Goal: Navigation & Orientation: Understand site structure

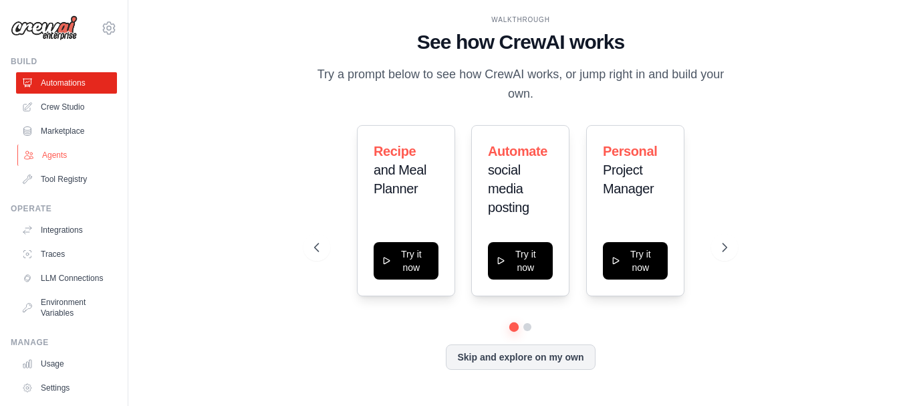
click at [61, 155] on link "Agents" at bounding box center [67, 154] width 101 height 21
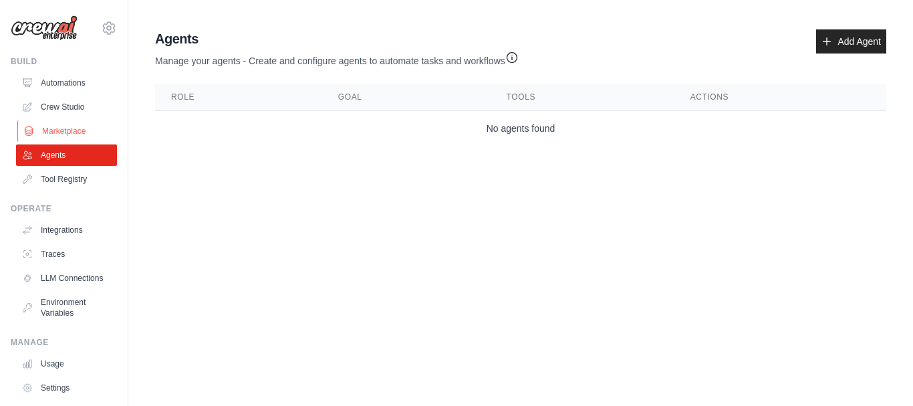
click at [59, 128] on link "Marketplace" at bounding box center [67, 130] width 101 height 21
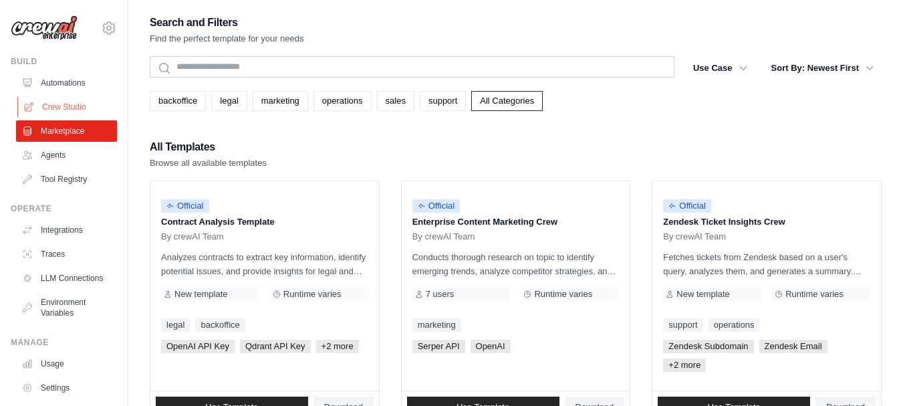
click at [70, 101] on link "Crew Studio" at bounding box center [67, 106] width 101 height 21
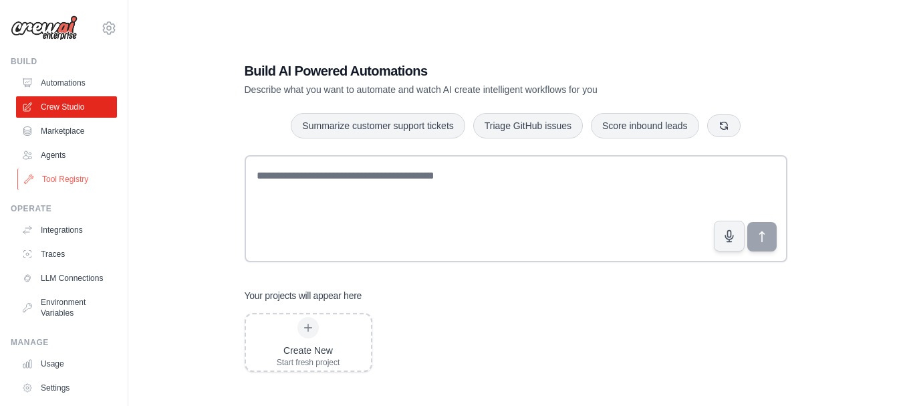
click at [72, 183] on link "Tool Registry" at bounding box center [67, 178] width 101 height 21
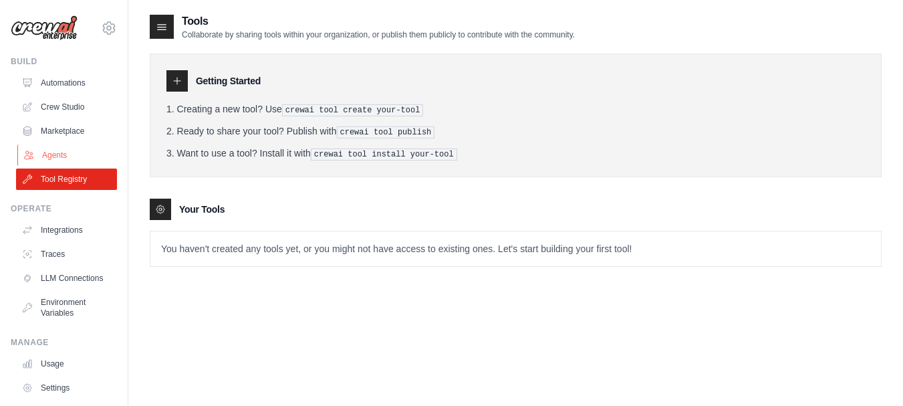
click at [70, 147] on link "Agents" at bounding box center [67, 154] width 101 height 21
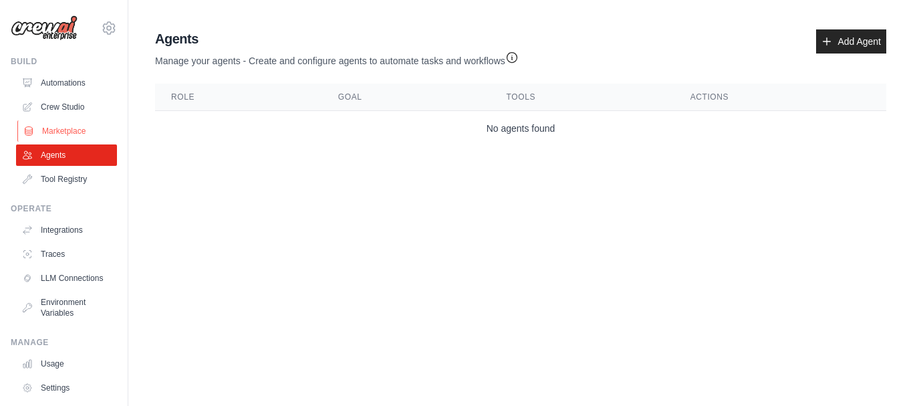
click at [72, 136] on link "Marketplace" at bounding box center [67, 130] width 101 height 21
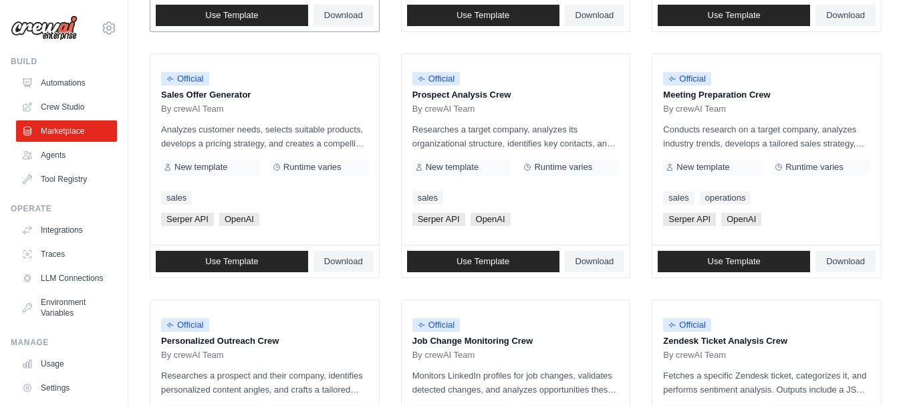
scroll to position [401, 0]
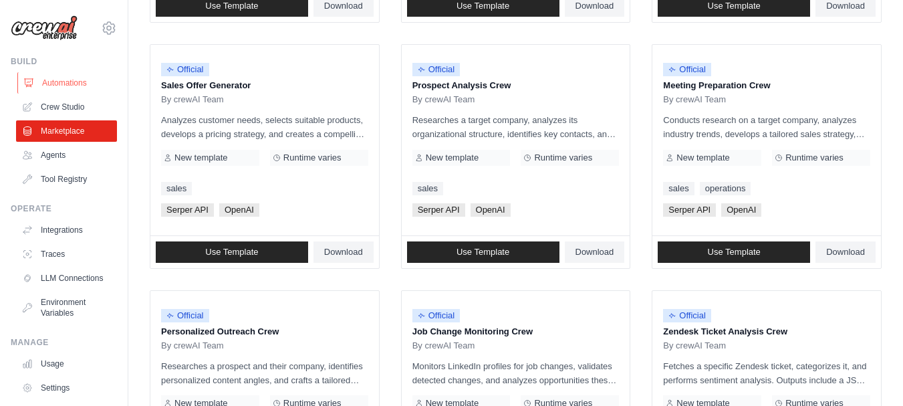
click at [63, 86] on link "Automations" at bounding box center [67, 82] width 101 height 21
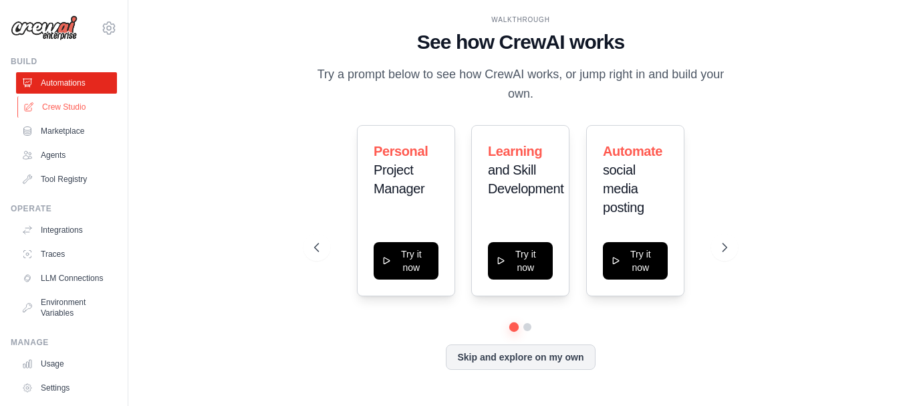
click at [70, 110] on link "Crew Studio" at bounding box center [67, 106] width 101 height 21
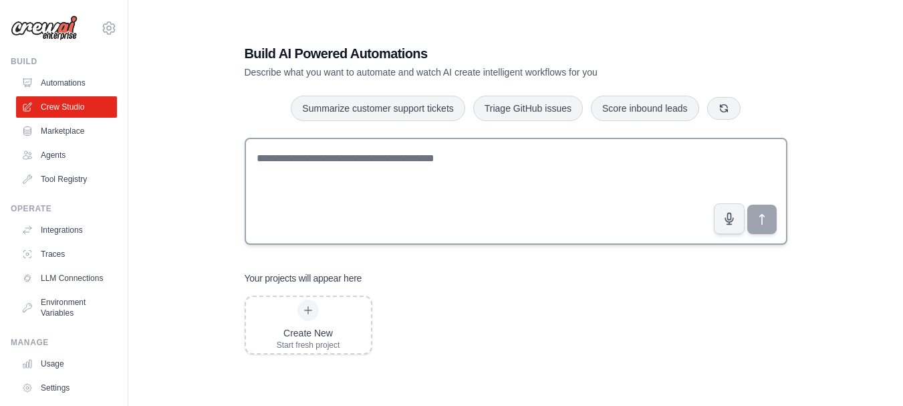
scroll to position [27, 0]
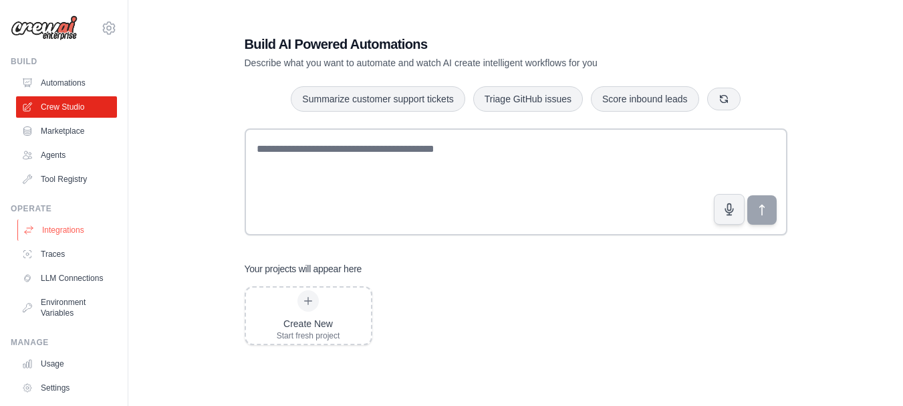
click at [61, 236] on link "Integrations" at bounding box center [67, 229] width 101 height 21
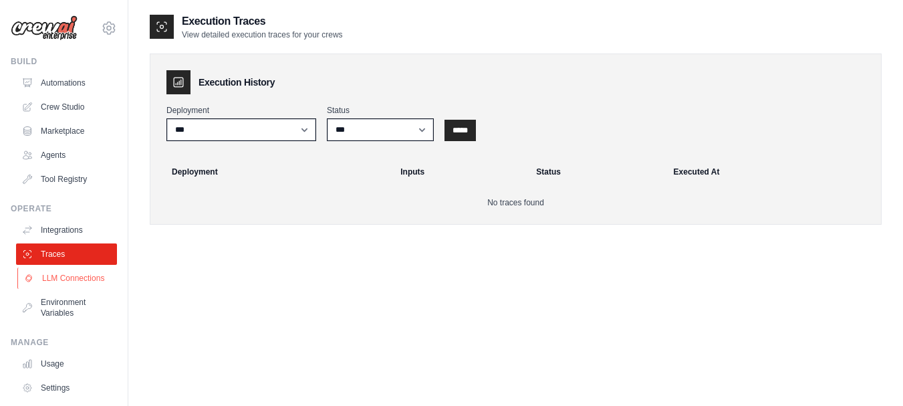
click at [56, 270] on link "LLM Connections" at bounding box center [67, 277] width 101 height 21
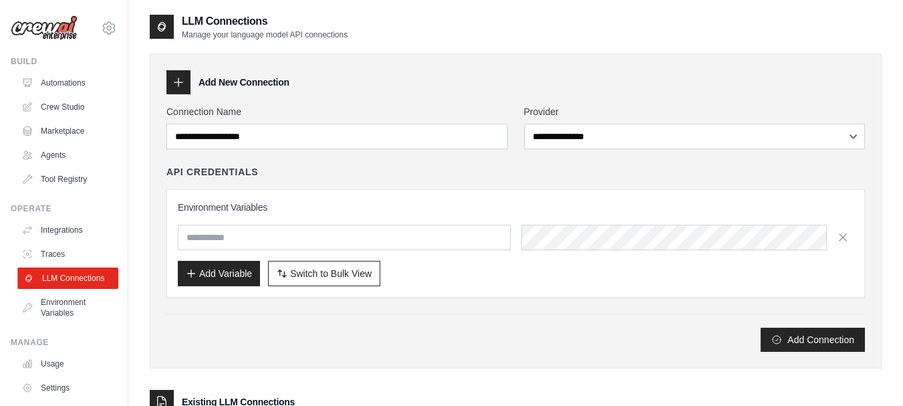
scroll to position [74, 0]
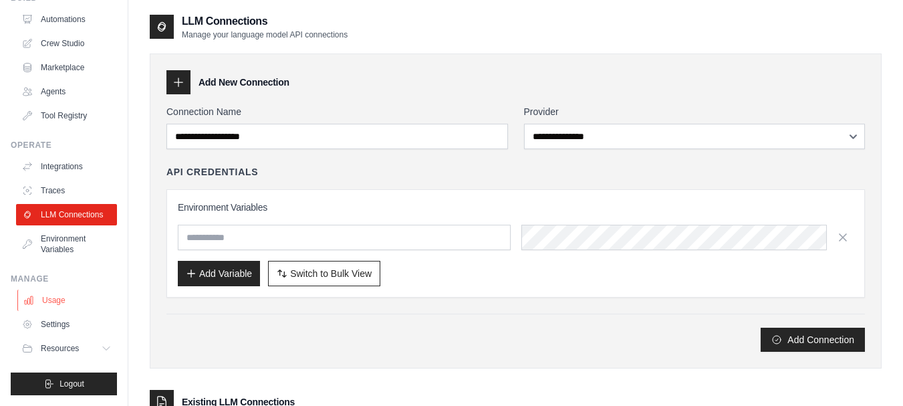
click at [61, 298] on link "Usage" at bounding box center [67, 299] width 101 height 21
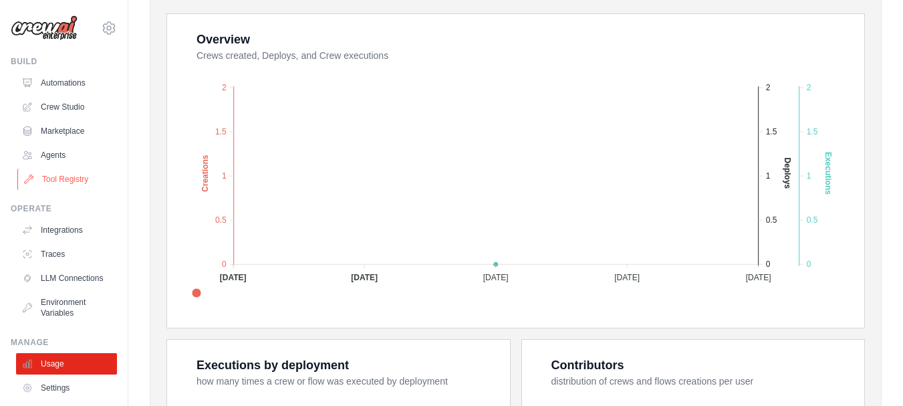
click at [70, 181] on link "Tool Registry" at bounding box center [67, 178] width 101 height 21
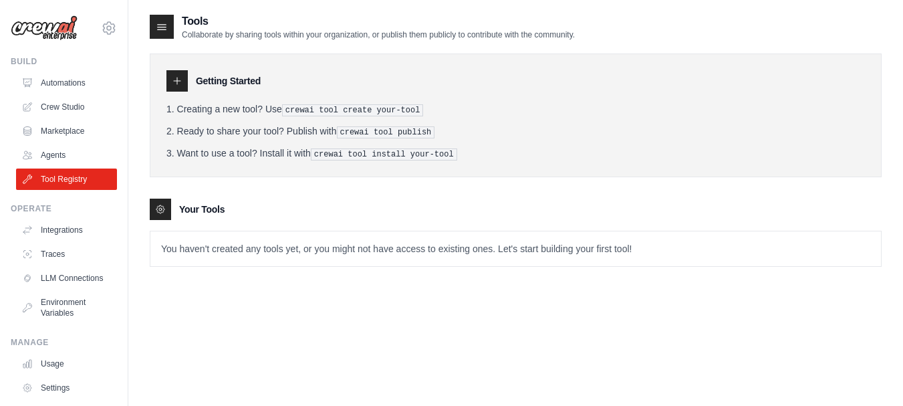
click at [71, 119] on ul "Automations Crew Studio Marketplace Agents Tool Registry" at bounding box center [66, 131] width 101 height 118
click at [71, 131] on link "Marketplace" at bounding box center [67, 130] width 101 height 21
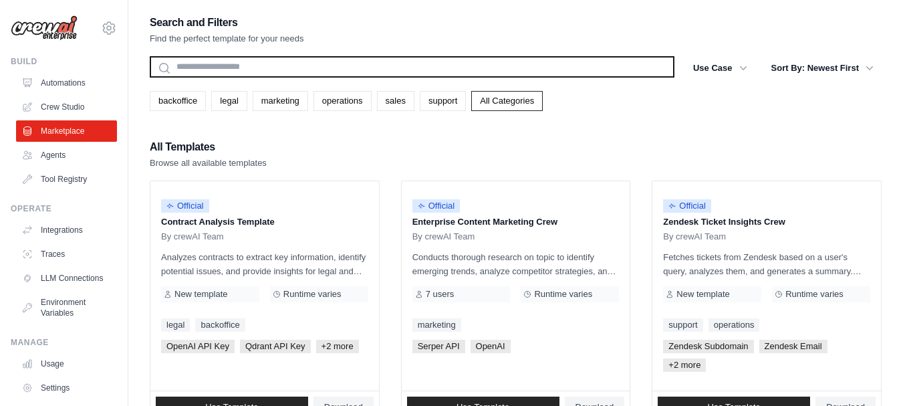
click at [512, 75] on input "text" at bounding box center [412, 66] width 525 height 21
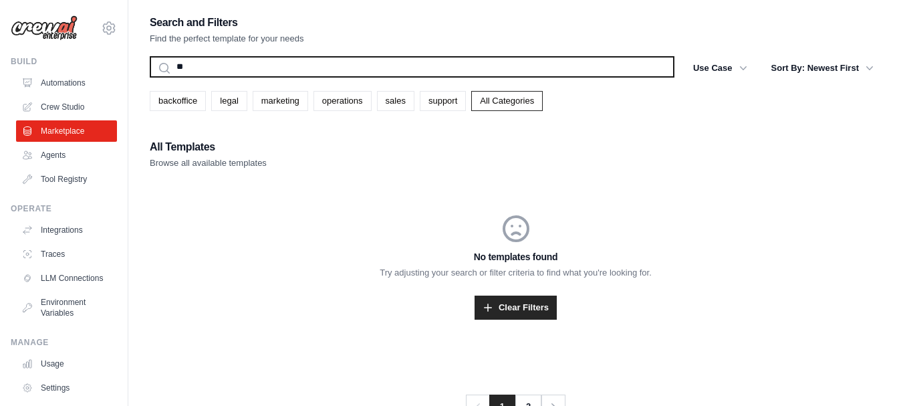
type input "*"
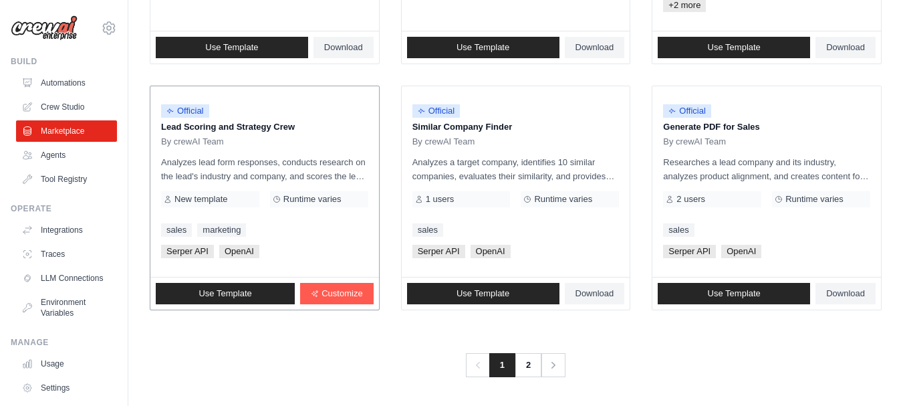
scroll to position [870, 0]
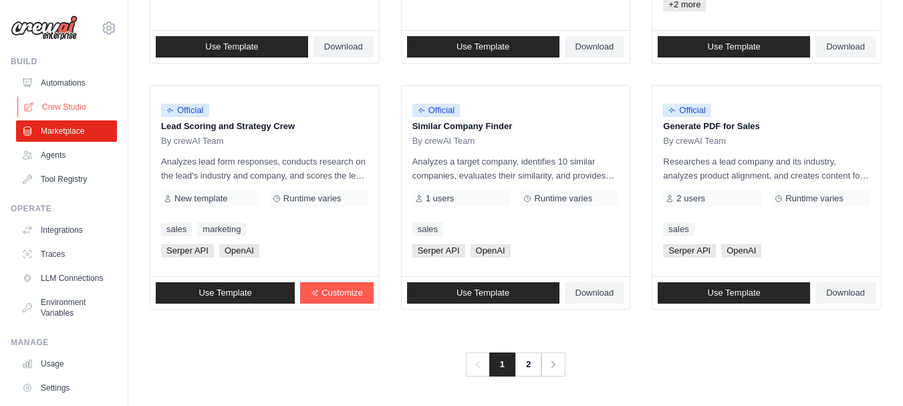
click at [63, 108] on link "Crew Studio" at bounding box center [67, 106] width 101 height 21
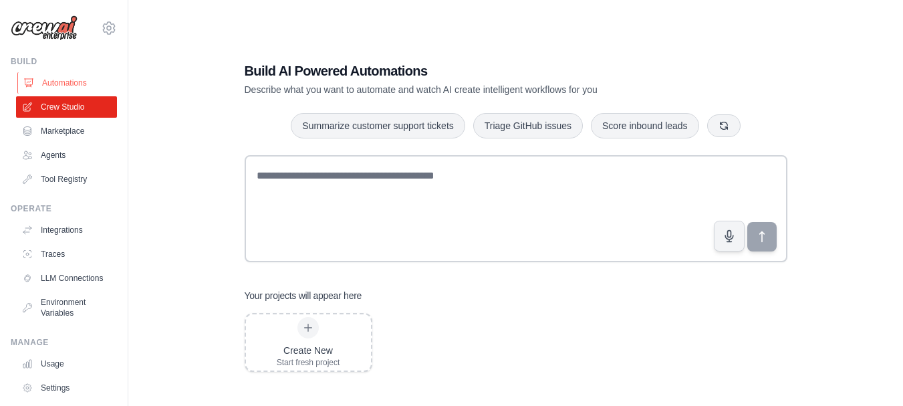
click at [56, 79] on link "Automations" at bounding box center [67, 82] width 101 height 21
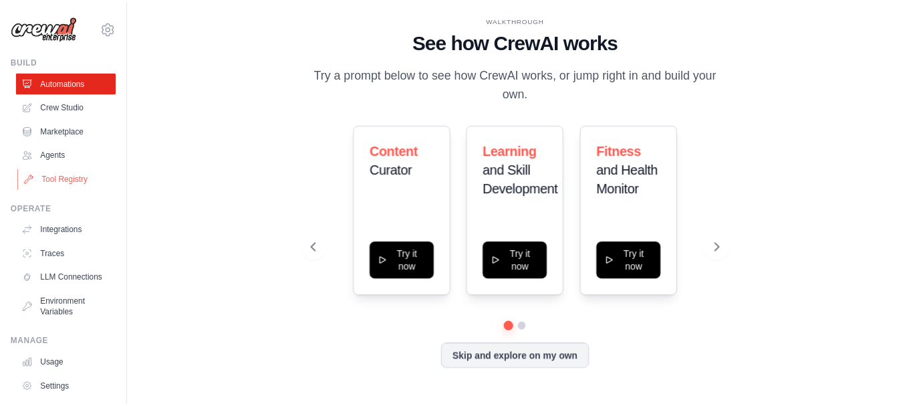
scroll to position [74, 0]
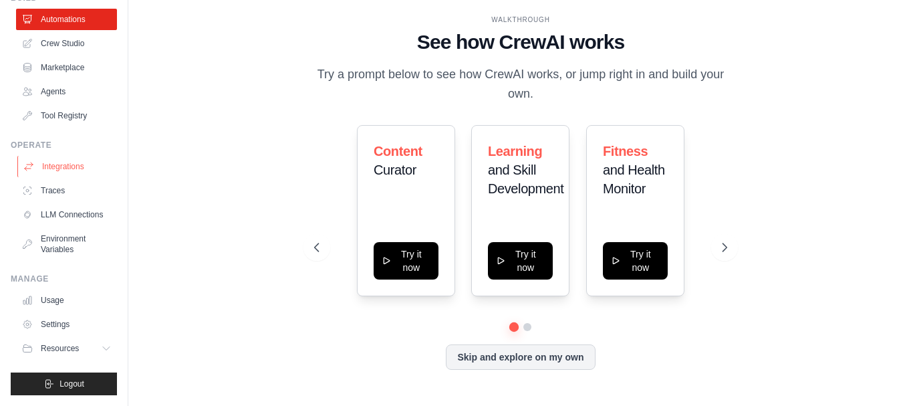
click at [66, 156] on link "Integrations" at bounding box center [67, 166] width 101 height 21
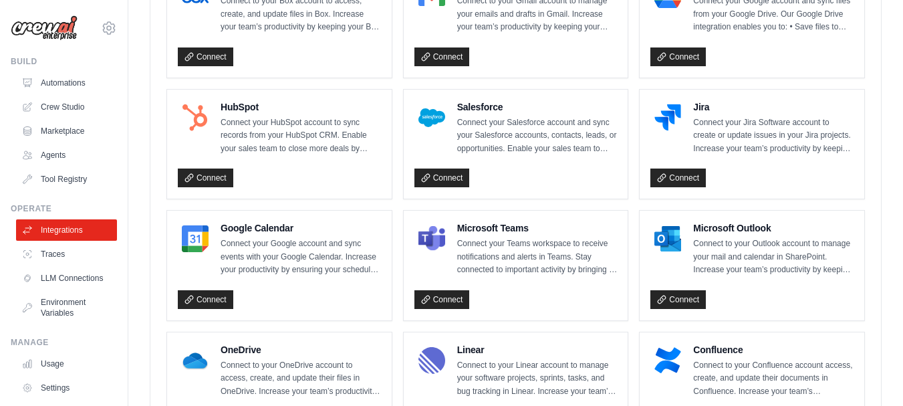
scroll to position [481, 0]
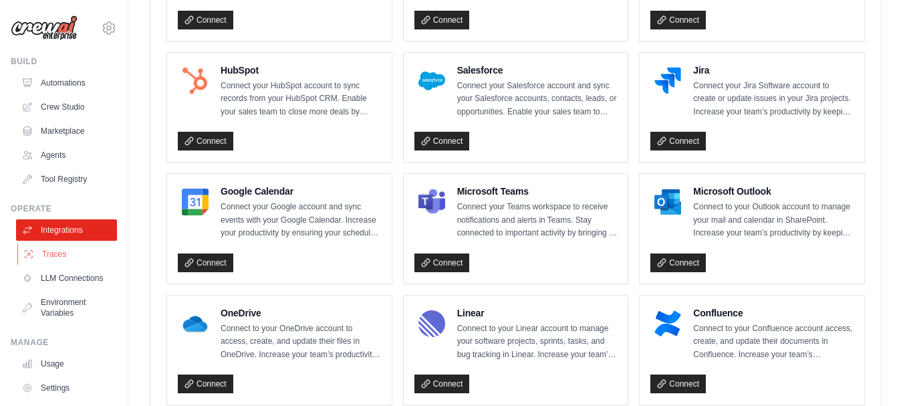
click at [41, 253] on link "Traces" at bounding box center [67, 253] width 101 height 21
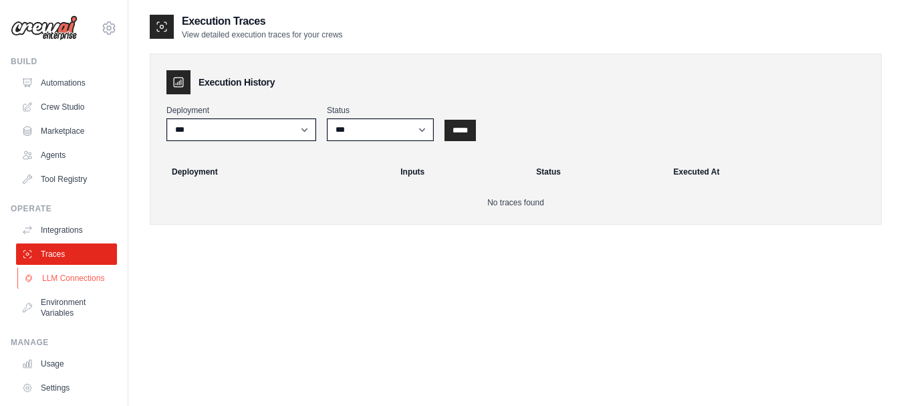
click at [54, 279] on link "LLM Connections" at bounding box center [67, 277] width 101 height 21
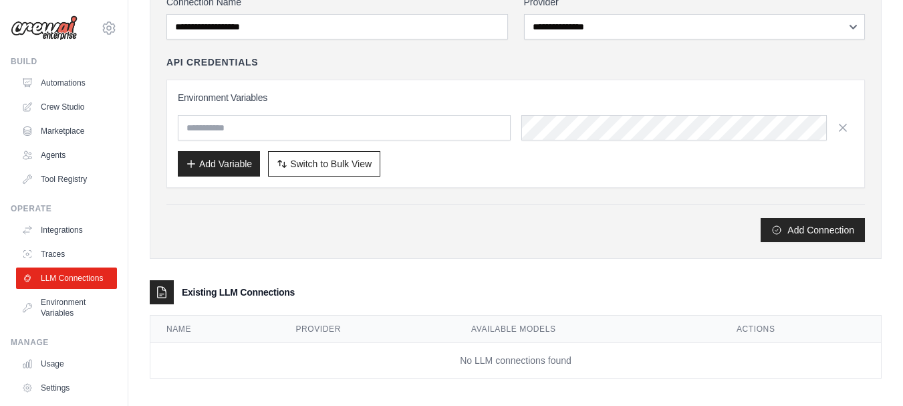
scroll to position [117, 0]
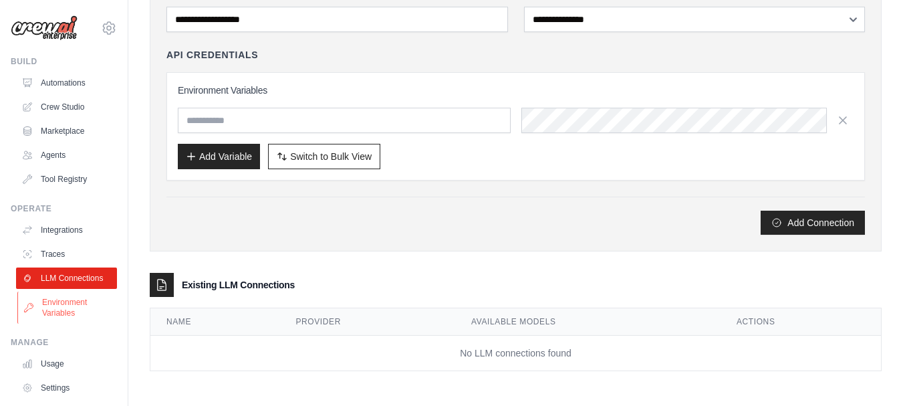
click at [59, 314] on link "Environment Variables" at bounding box center [67, 307] width 101 height 32
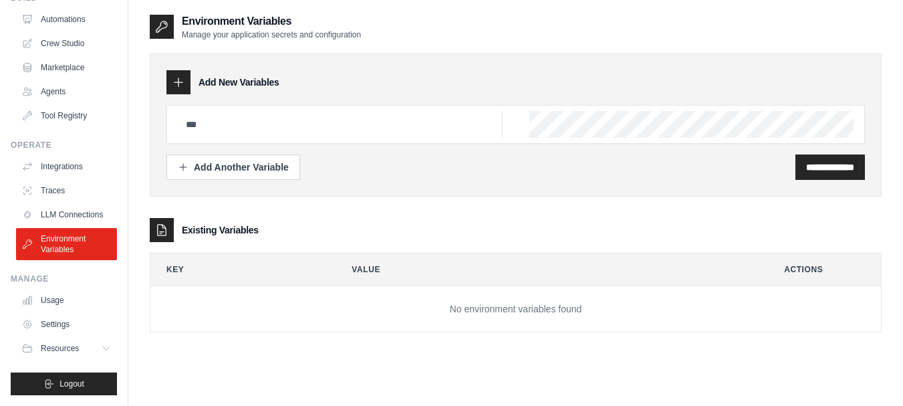
scroll to position [27, 0]
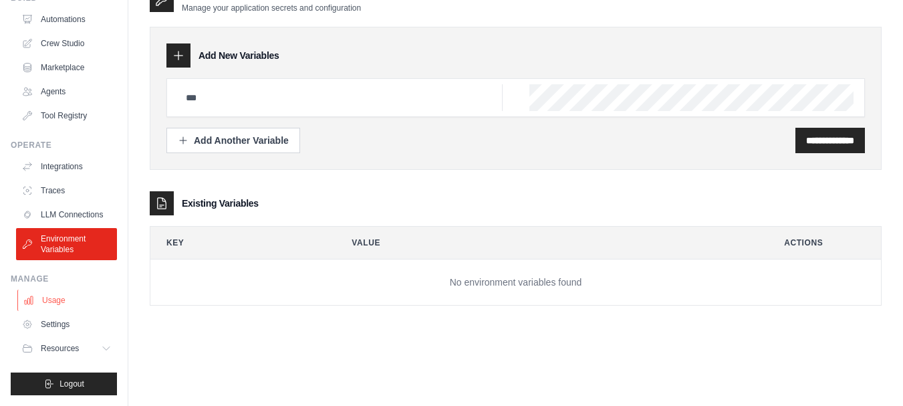
click at [35, 291] on link "Usage" at bounding box center [67, 299] width 101 height 21
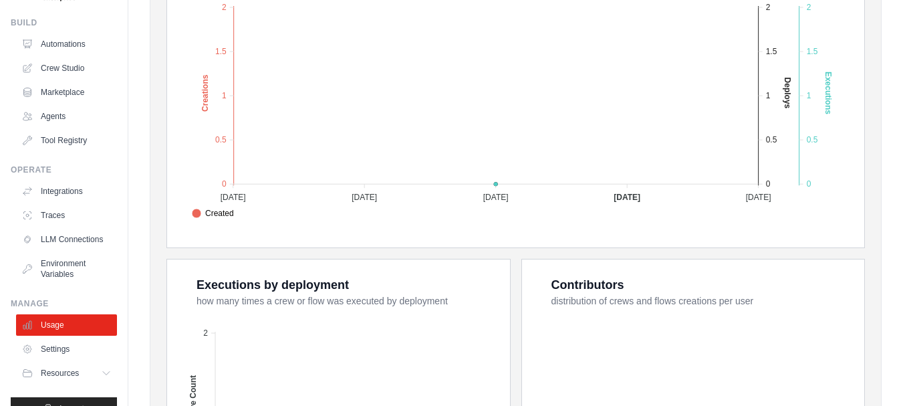
scroll to position [74, 0]
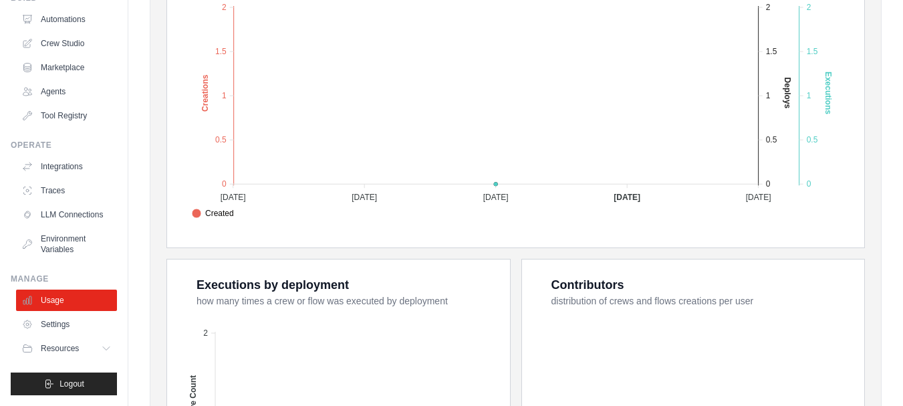
click at [58, 332] on link "Settings" at bounding box center [66, 323] width 101 height 21
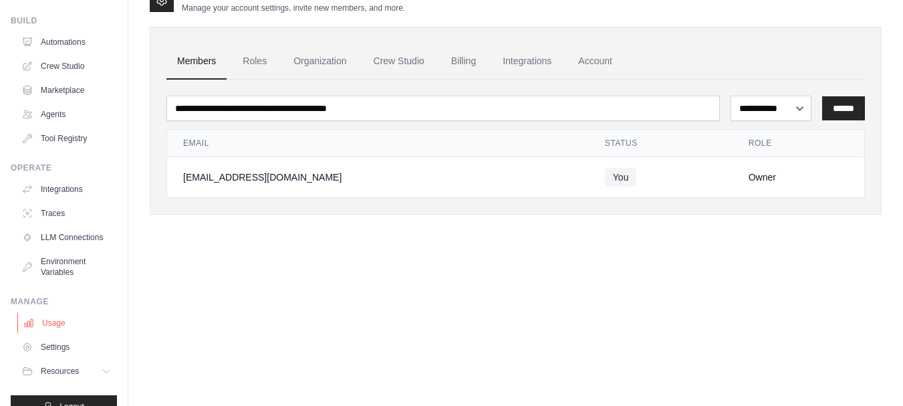
scroll to position [74, 0]
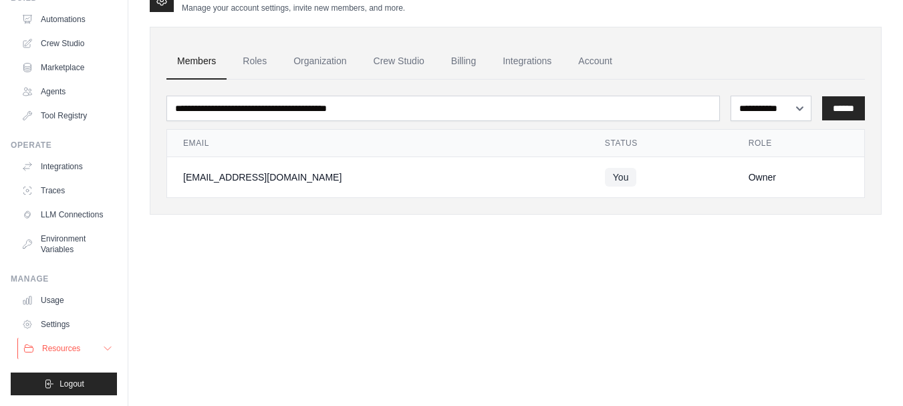
click at [78, 342] on button "Resources" at bounding box center [67, 348] width 101 height 21
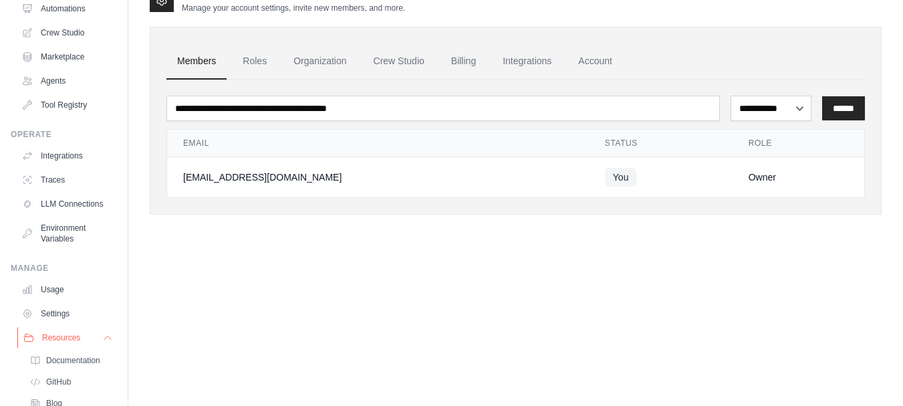
scroll to position [154, 0]
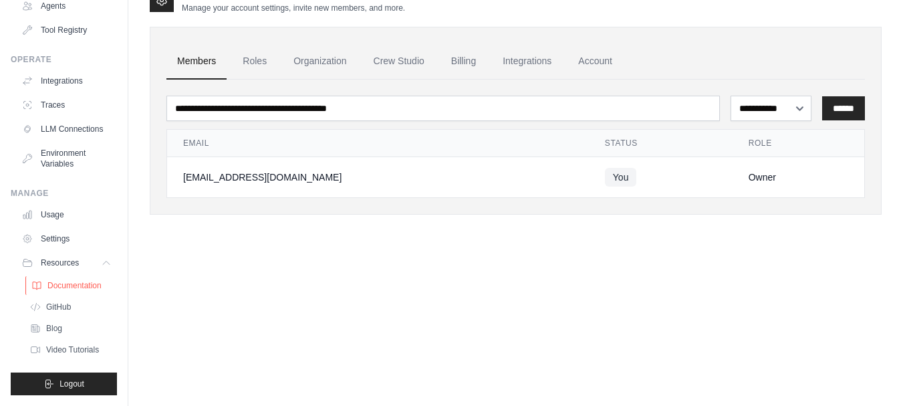
click at [72, 291] on span "Documentation" at bounding box center [74, 285] width 54 height 11
click at [71, 353] on span "Video Tutorials" at bounding box center [73, 349] width 53 height 11
